Goal: Feedback & Contribution: Leave review/rating

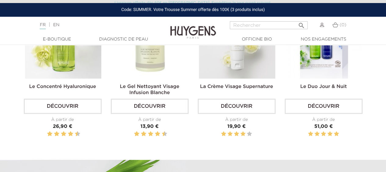
scroll to position [183, 0]
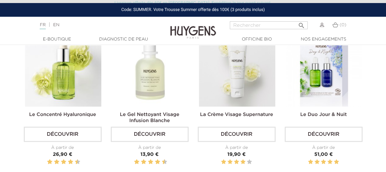
click at [154, 95] on img at bounding box center [150, 68] width 76 height 76
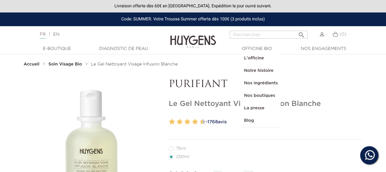
click at [350, 86] on p "PURIFIANT" at bounding box center [266, 85] width 194 height 12
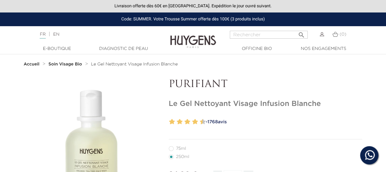
click at [222, 123] on link "- 1768 avis" at bounding box center [283, 122] width 159 height 9
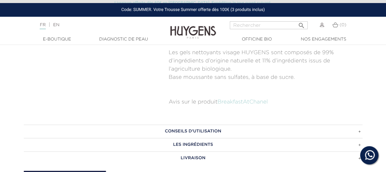
scroll to position [399, 0]
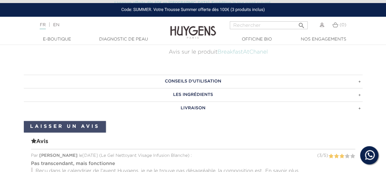
click at [93, 128] on link "Laisser un avis" at bounding box center [65, 127] width 82 height 12
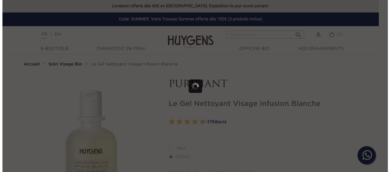
scroll to position [0, 0]
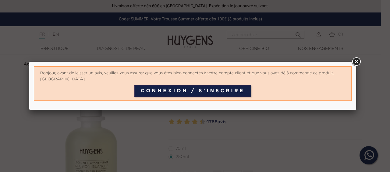
click at [356, 62] on link at bounding box center [356, 61] width 11 height 11
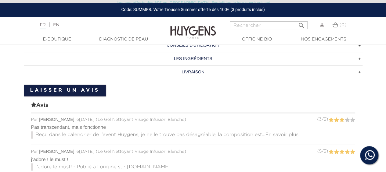
scroll to position [466, 0]
